Goal: Transaction & Acquisition: Subscribe to service/newsletter

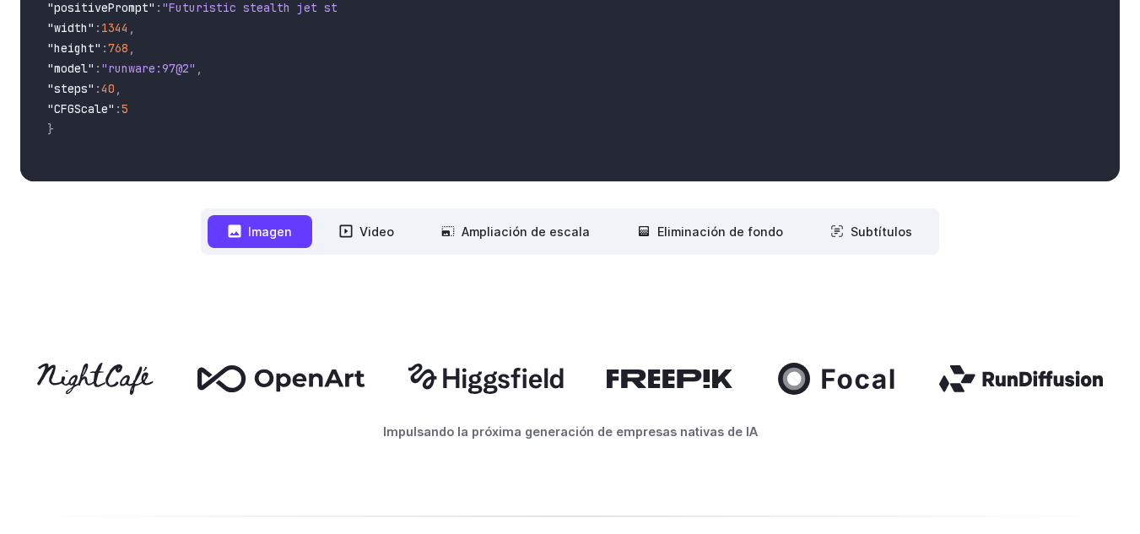
scroll to position [620, 0]
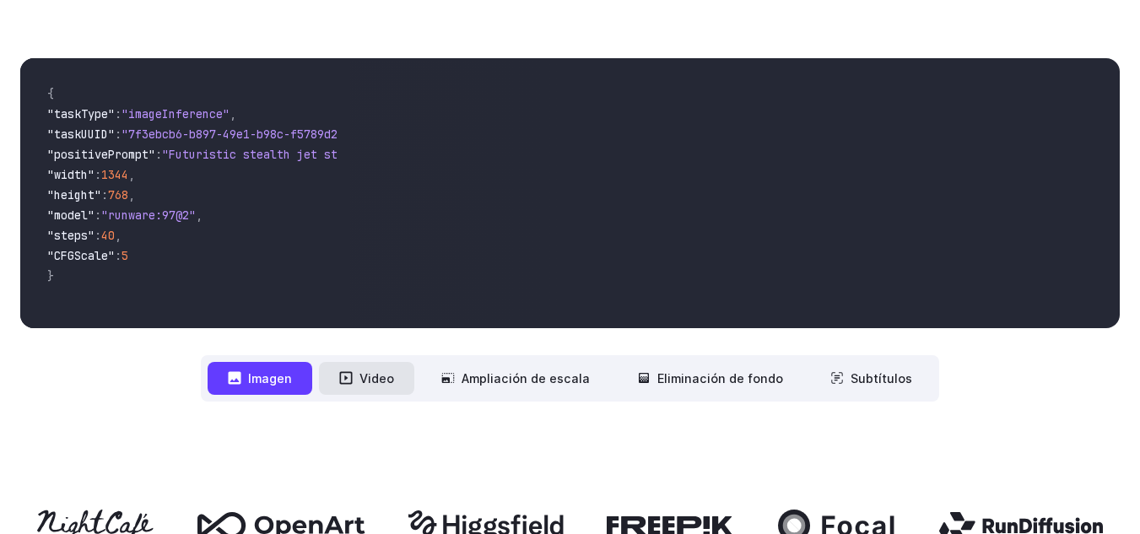
click at [361, 380] on button "Video" at bounding box center [366, 378] width 95 height 33
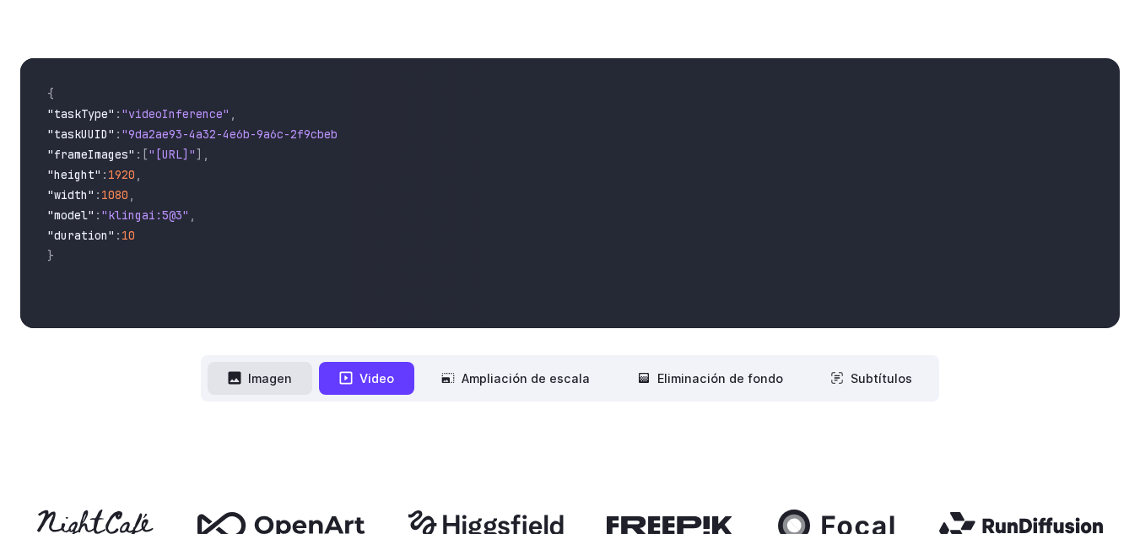
click at [256, 387] on font "Imagen" at bounding box center [270, 378] width 44 height 19
click at [273, 376] on font "Imagen" at bounding box center [270, 378] width 44 height 14
click at [274, 376] on font "Imagen" at bounding box center [270, 378] width 44 height 14
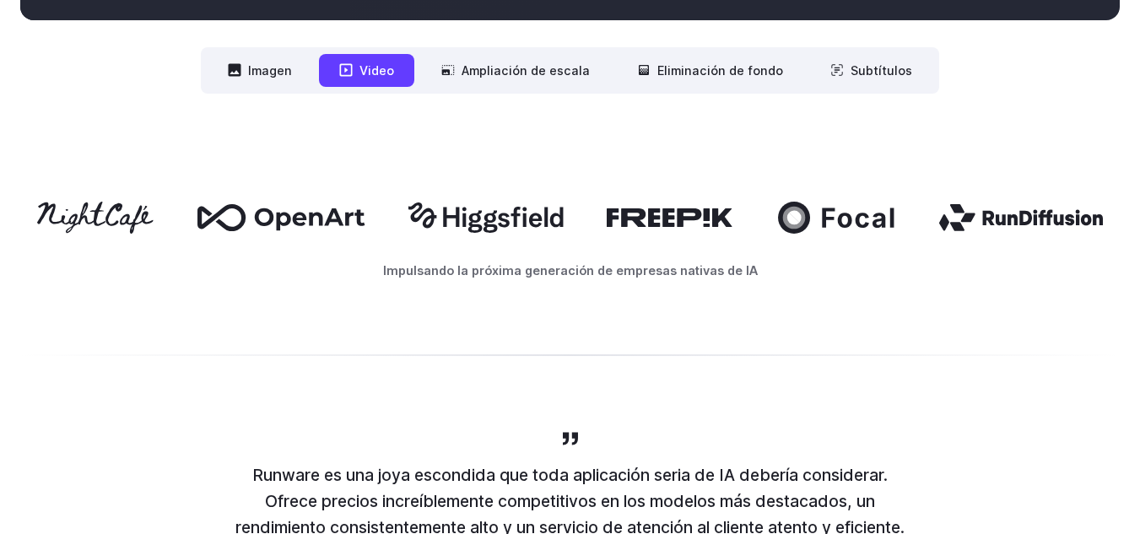
scroll to position [957, 0]
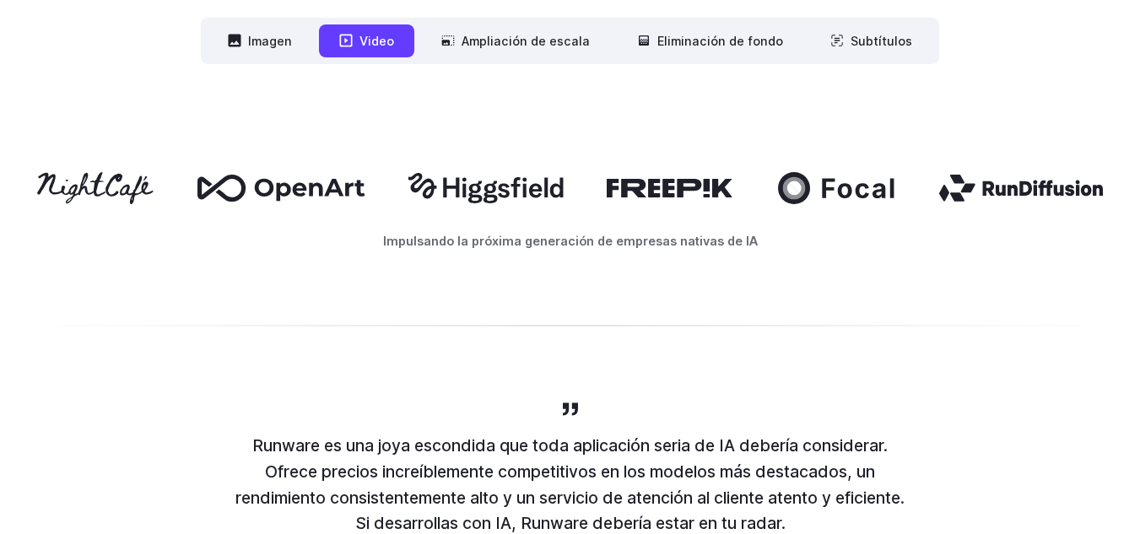
click at [566, 247] on font "Impulsando la próxima generación de empresas nativas de IA" at bounding box center [570, 241] width 375 height 14
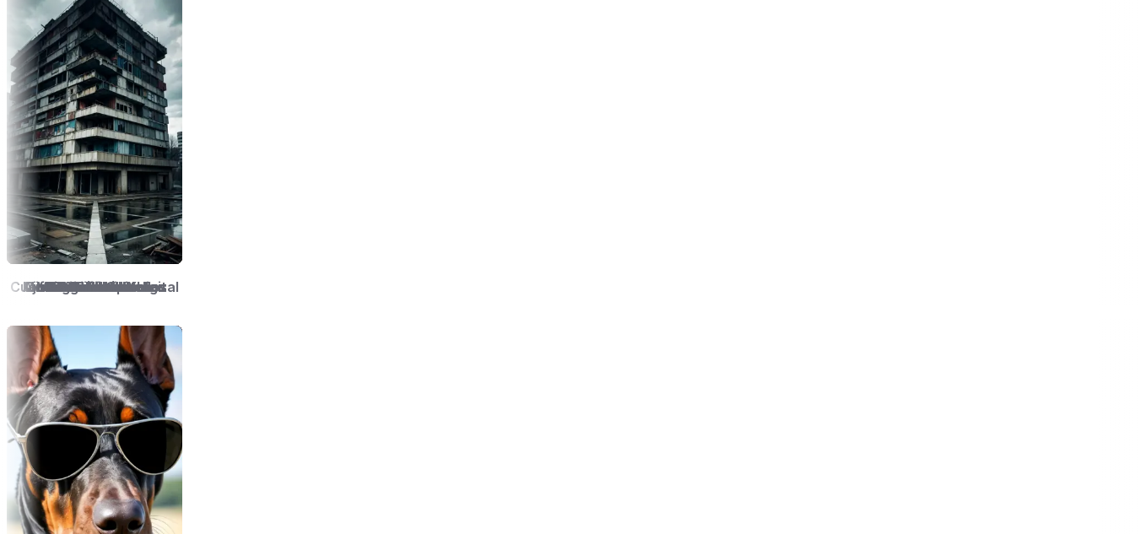
scroll to position [2308, 0]
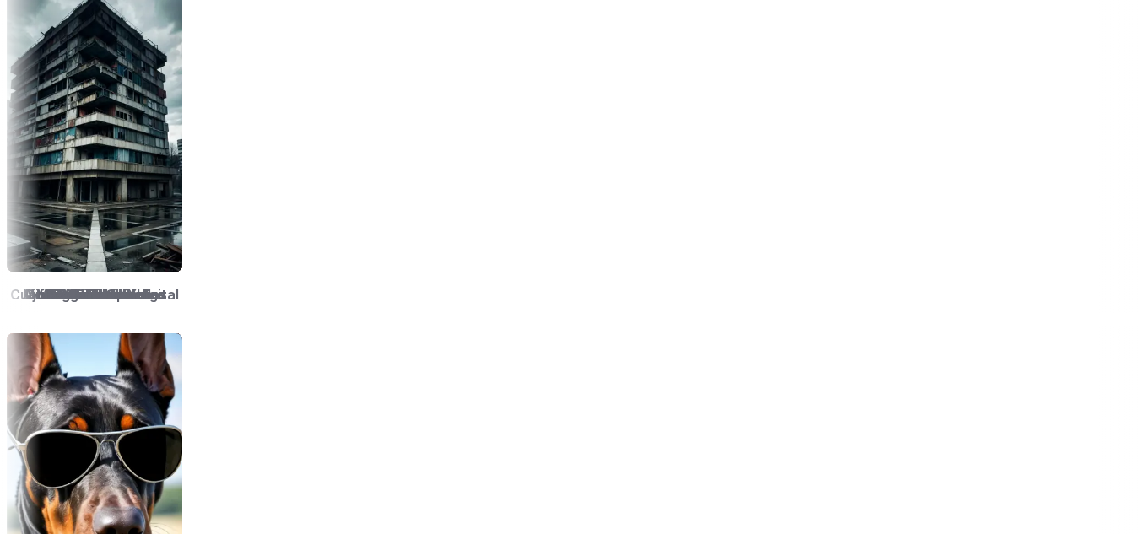
click at [558, 172] on img at bounding box center [470, 130] width 176 height 283
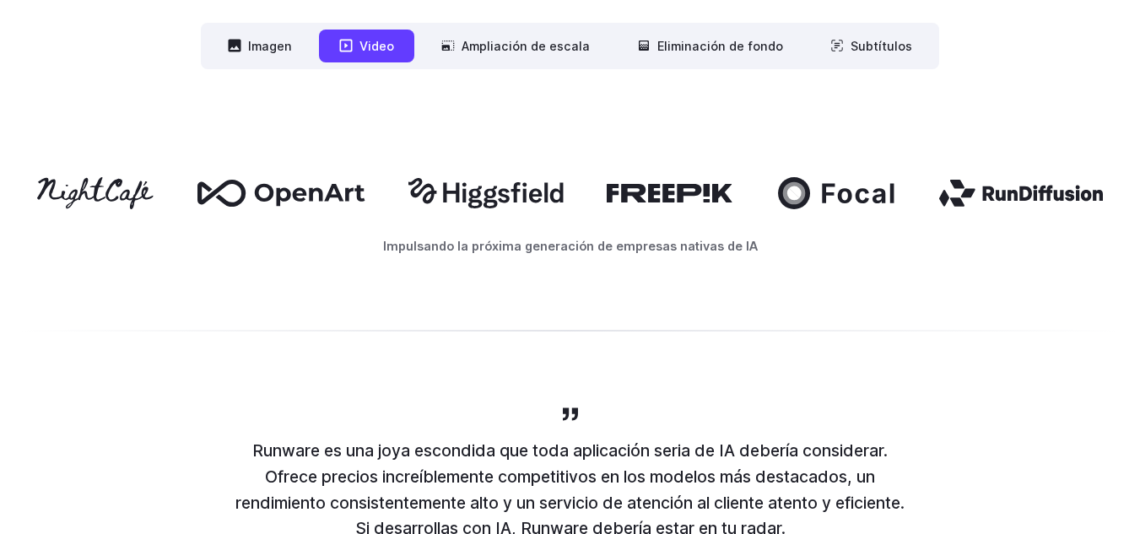
scroll to position [788, 0]
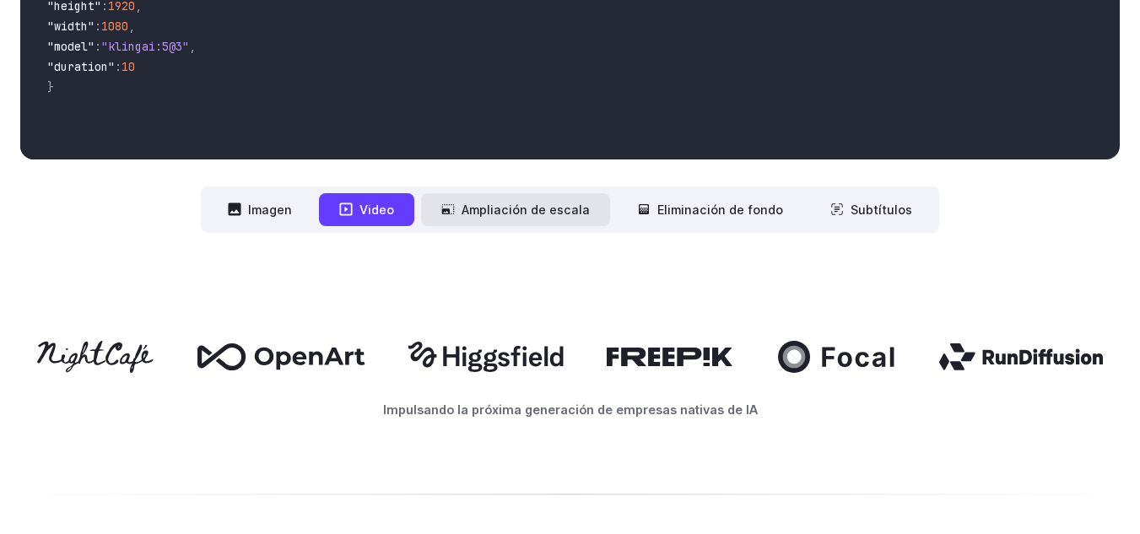
click at [512, 218] on font "Ampliación de escala" at bounding box center [526, 209] width 128 height 19
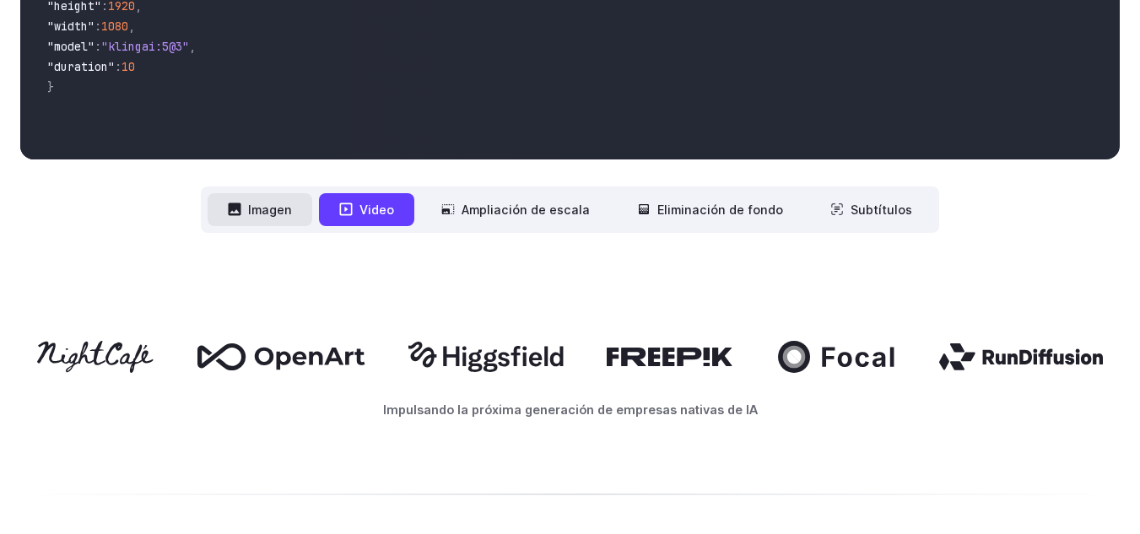
click at [284, 208] on font "Imagen" at bounding box center [270, 210] width 44 height 14
click at [255, 209] on button "Imagen" at bounding box center [260, 209] width 105 height 33
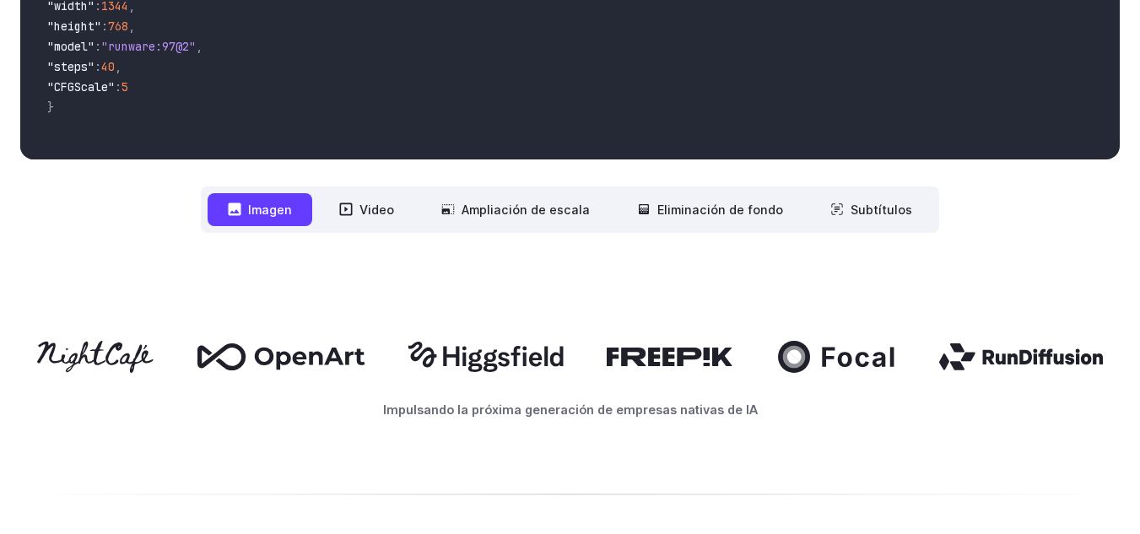
click at [255, 209] on button "Imagen" at bounding box center [260, 209] width 105 height 33
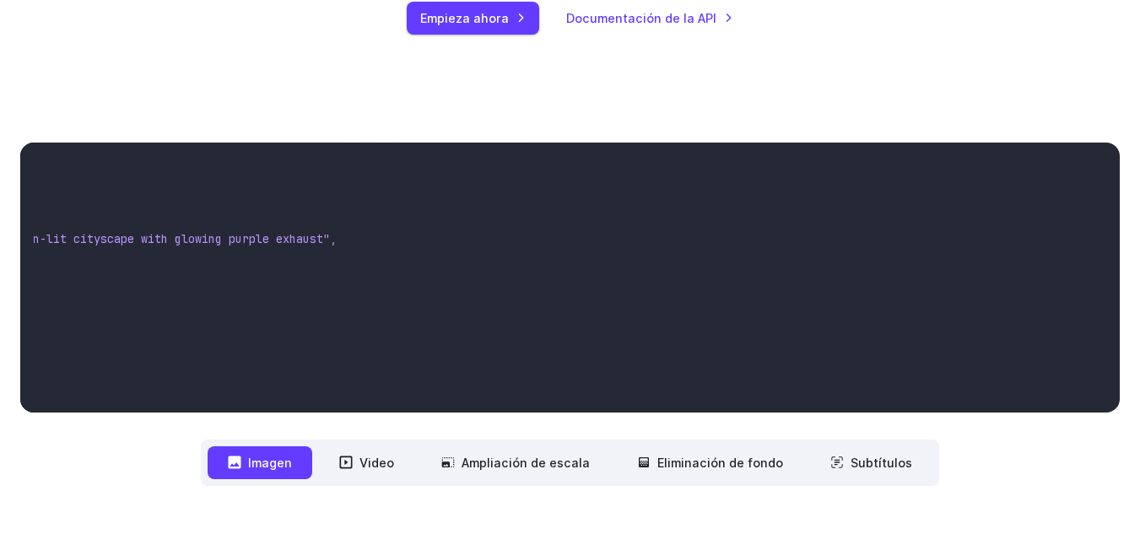
scroll to position [0, 0]
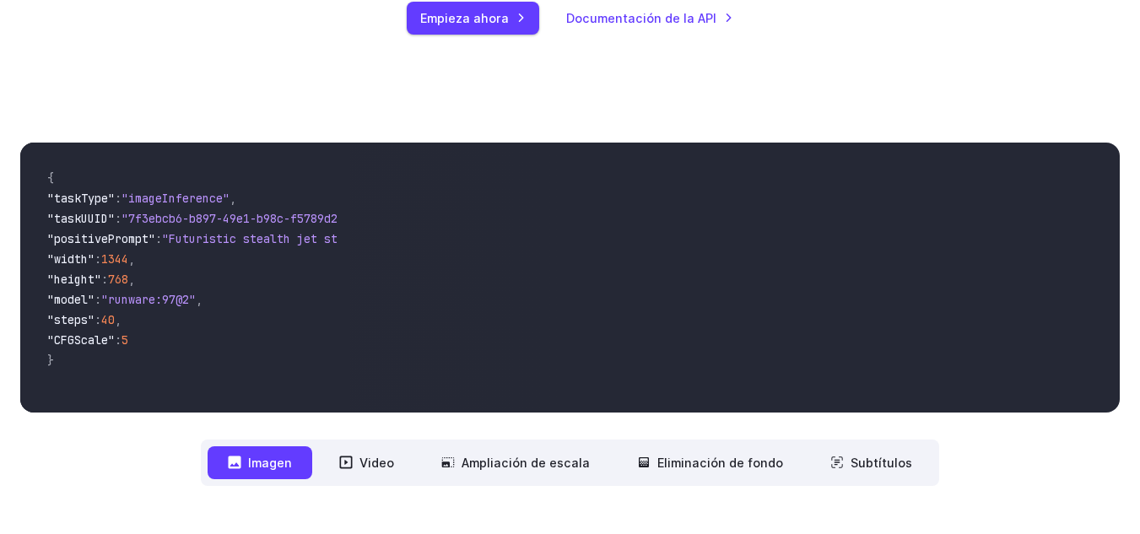
click at [115, 336] on span ""CFGScale"" at bounding box center [81, 340] width 68 height 15
click at [454, 20] on font "Empieza ahora" at bounding box center [464, 18] width 89 height 14
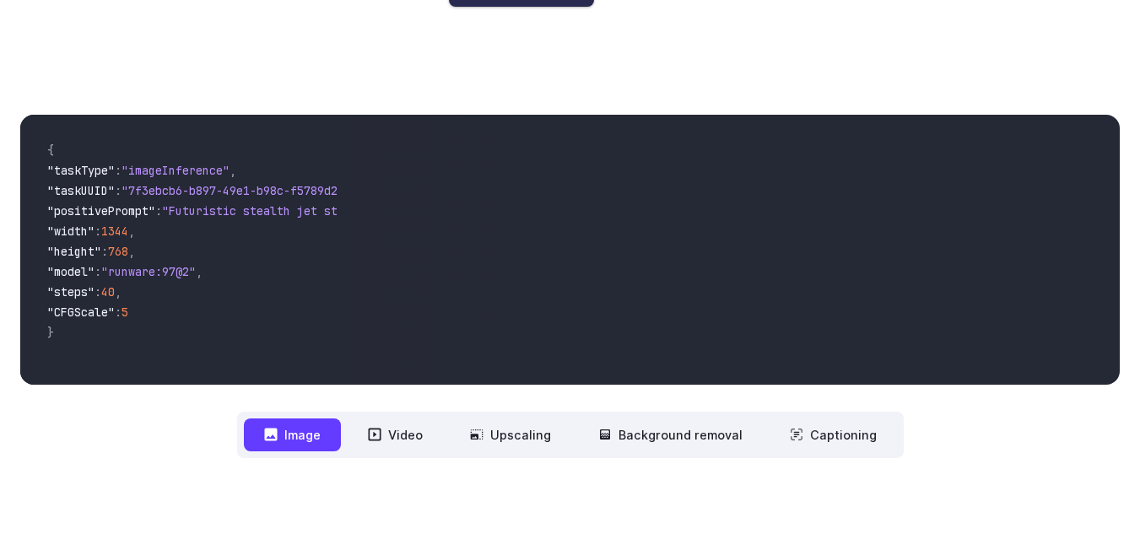
scroll to position [535, 0]
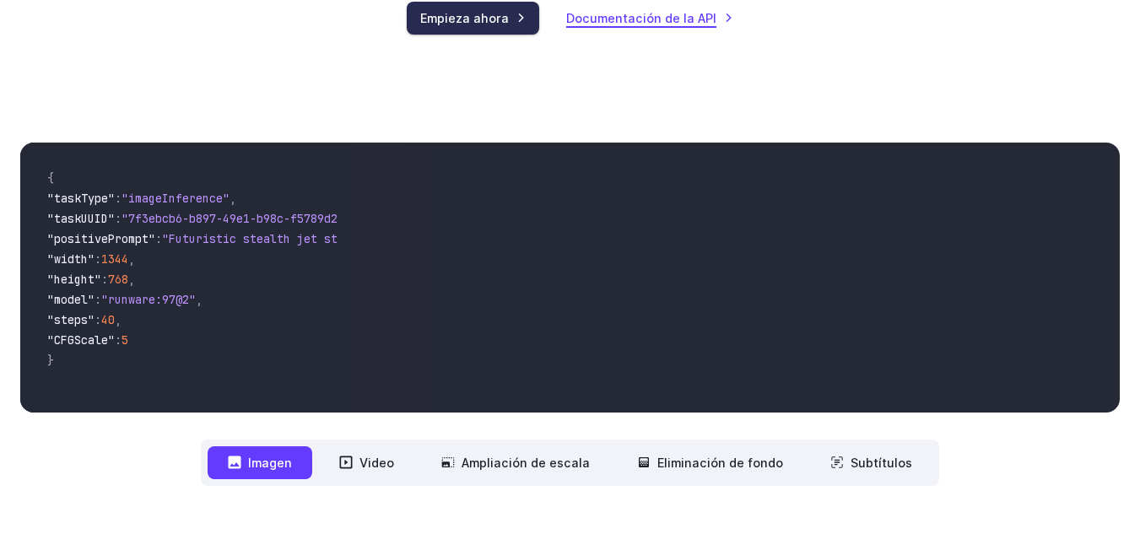
click at [646, 14] on font "Documentación de la API" at bounding box center [641, 18] width 150 height 14
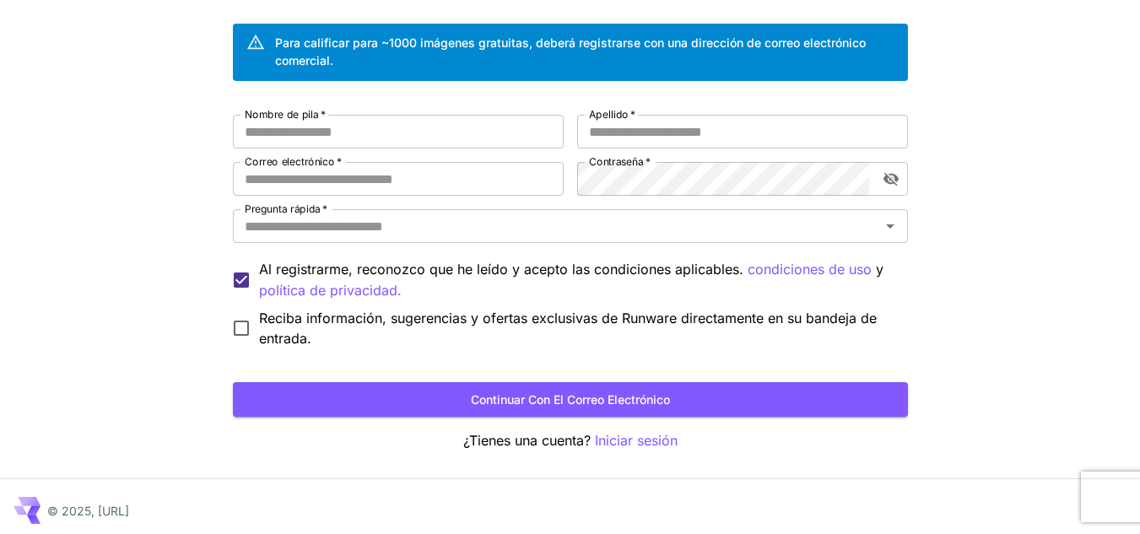
scroll to position [124, 0]
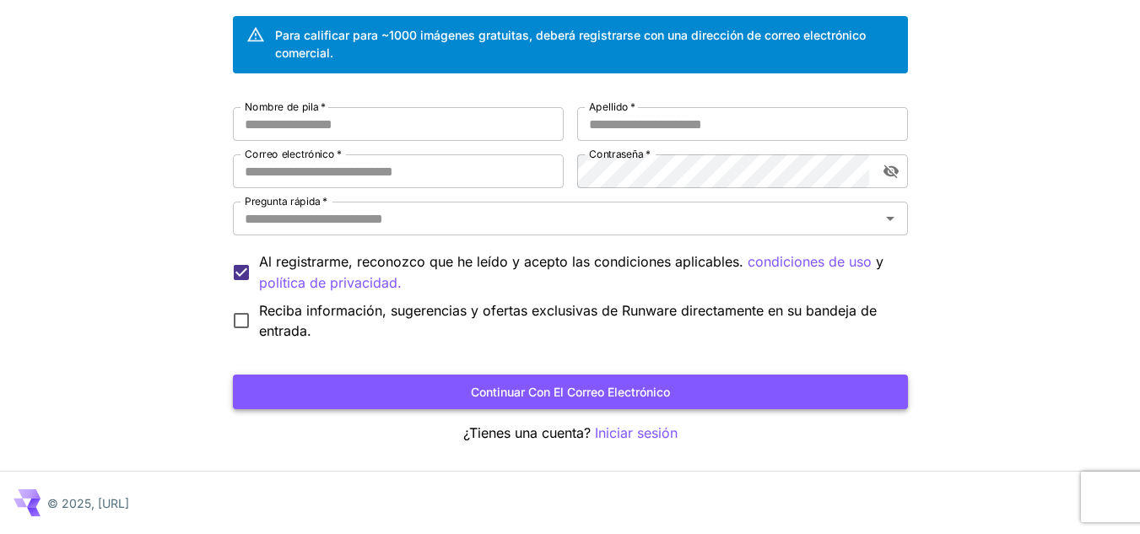
click at [609, 385] on font "Continuar con el correo electrónico" at bounding box center [570, 392] width 199 height 14
click at [650, 433] on font "Iniciar sesión" at bounding box center [636, 433] width 83 height 17
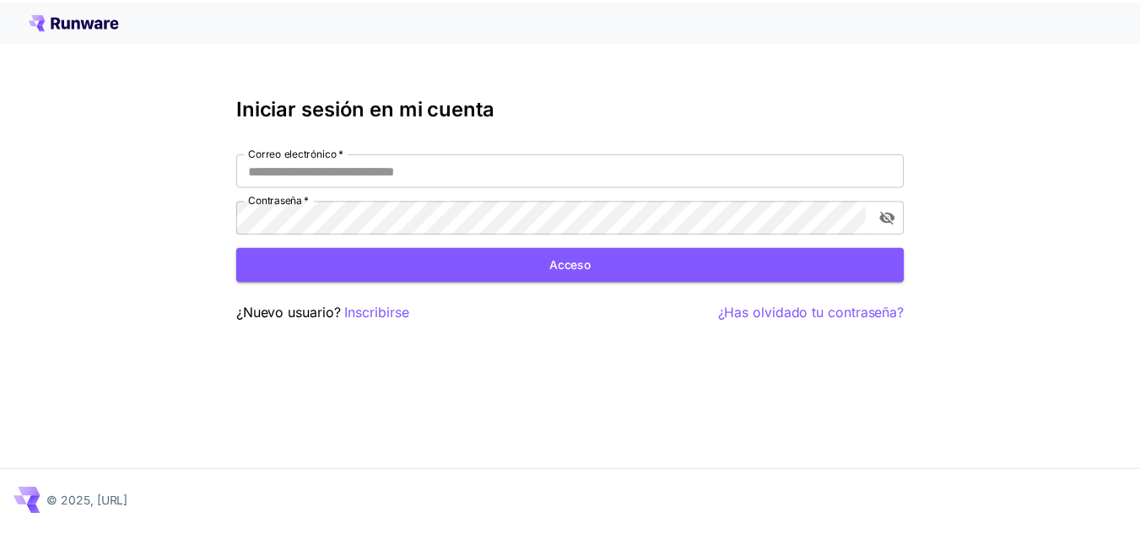
scroll to position [101, 0]
